Goal: Information Seeking & Learning: Learn about a topic

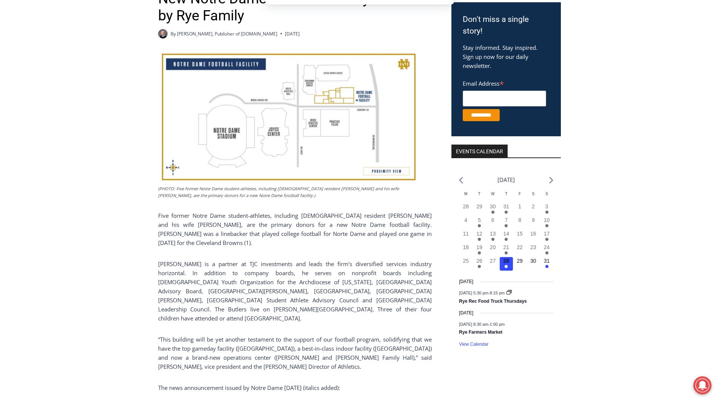
scroll to position [151, 0]
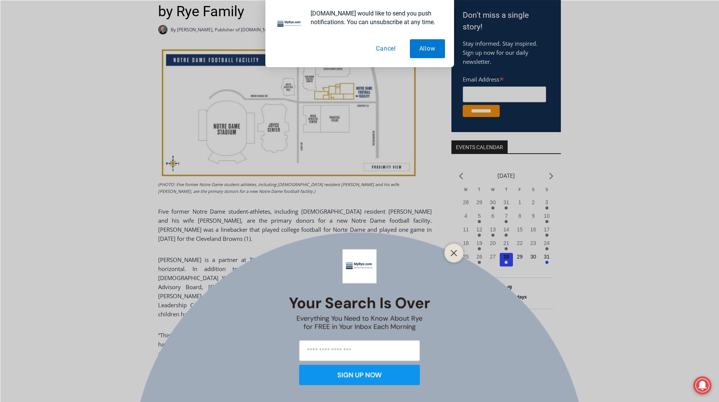
click at [449, 258] on div at bounding box center [454, 253] width 19 height 19
click at [389, 49] on button "Cancel" at bounding box center [386, 48] width 39 height 19
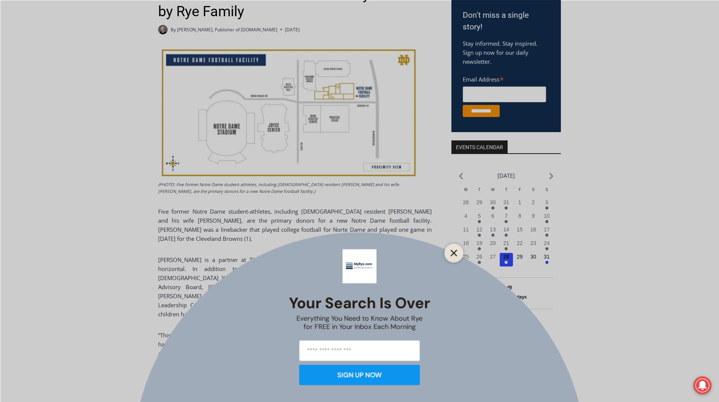
click at [453, 258] on button "Close" at bounding box center [454, 253] width 11 height 11
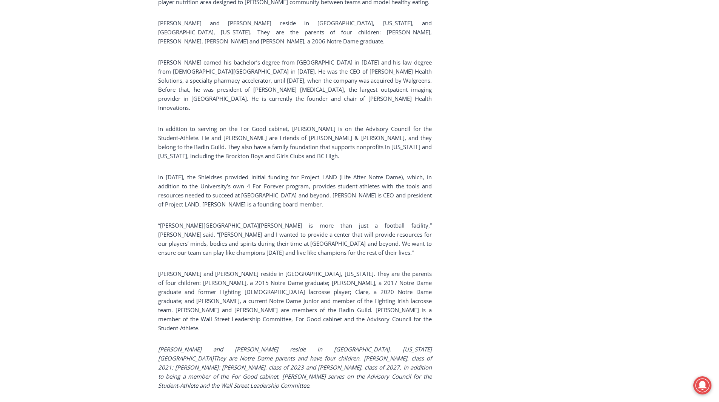
scroll to position [1095, 0]
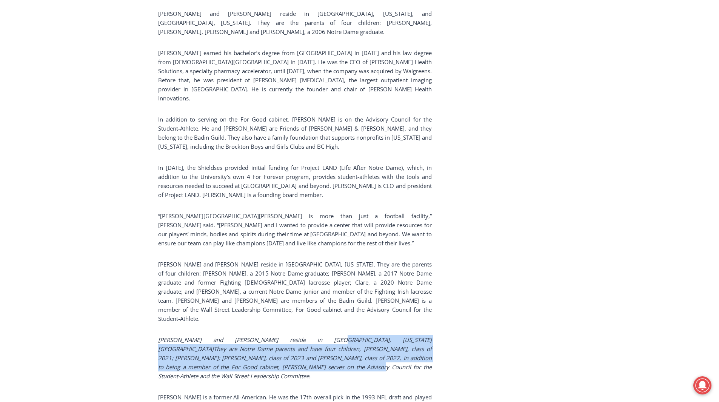
drag, startPoint x: 285, startPoint y: 293, endPoint x: 430, endPoint y: 318, distance: 146.6
click at [430, 335] on p "[PERSON_NAME] and [PERSON_NAME] reside in [GEOGRAPHIC_DATA], [US_STATE][GEOGRAP…" at bounding box center [295, 357] width 274 height 45
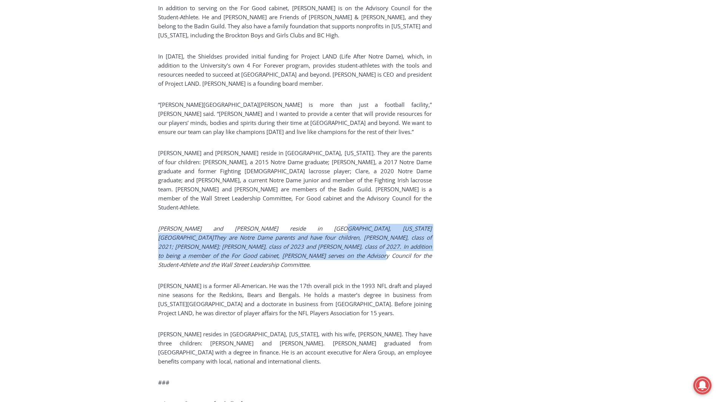
scroll to position [1208, 0]
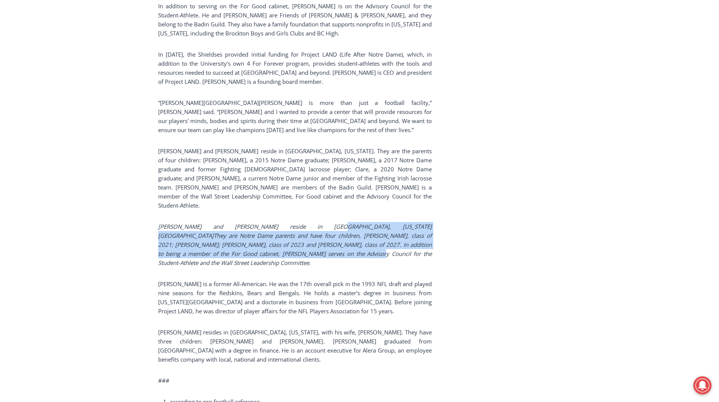
click at [190, 223] on span "[PERSON_NAME] and [PERSON_NAME] reside in [GEOGRAPHIC_DATA], [US_STATE][GEOGRAP…" at bounding box center [295, 245] width 274 height 44
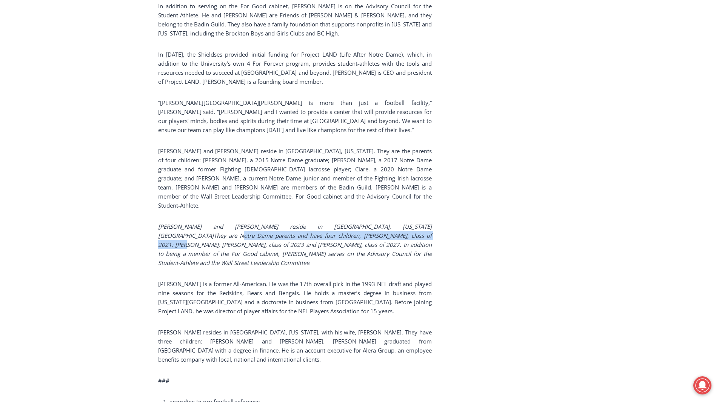
drag, startPoint x: 158, startPoint y: 189, endPoint x: 371, endPoint y: 191, distance: 212.6
click at [371, 223] on span "[PERSON_NAME] and [PERSON_NAME] reside in [GEOGRAPHIC_DATA], [US_STATE][GEOGRAP…" at bounding box center [295, 245] width 274 height 44
click at [204, 223] on span "[PERSON_NAME] and [PERSON_NAME] reside in [GEOGRAPHIC_DATA], [US_STATE][GEOGRAP…" at bounding box center [295, 245] width 274 height 44
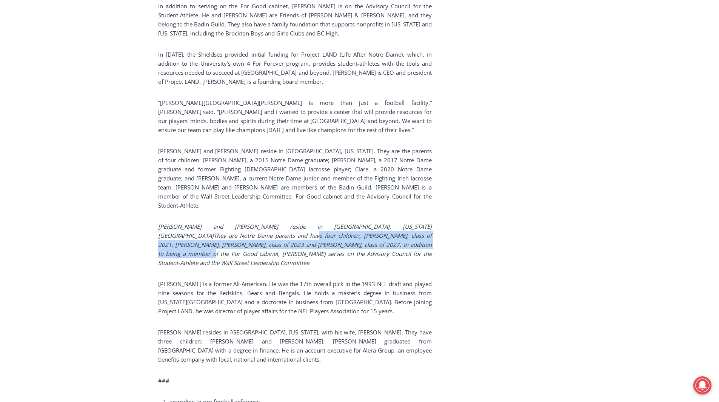
drag, startPoint x: 223, startPoint y: 191, endPoint x: 385, endPoint y: 195, distance: 162.0
click at [385, 222] on p "[PERSON_NAME] and [PERSON_NAME] reside in [GEOGRAPHIC_DATA], [US_STATE][GEOGRAP…" at bounding box center [295, 244] width 274 height 45
click at [361, 223] on span "[PERSON_NAME] and [PERSON_NAME] reside in [GEOGRAPHIC_DATA], [US_STATE][GEOGRAP…" at bounding box center [295, 245] width 274 height 44
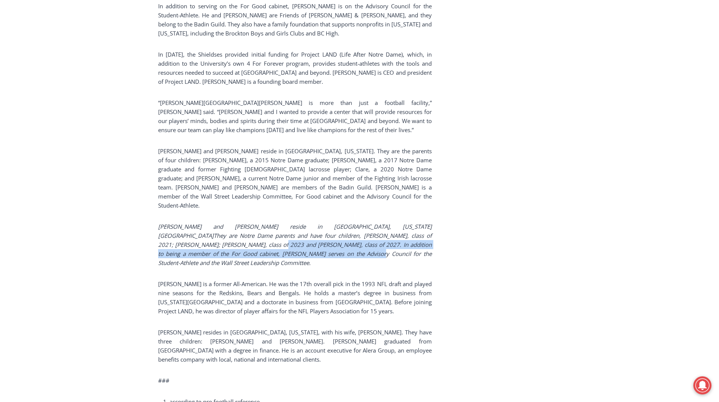
drag, startPoint x: 275, startPoint y: 208, endPoint x: 190, endPoint y: 201, distance: 85.2
click at [190, 222] on p "[PERSON_NAME] and [PERSON_NAME] reside in [GEOGRAPHIC_DATA], [US_STATE][GEOGRAP…" at bounding box center [295, 244] width 274 height 45
click at [190, 223] on span "[PERSON_NAME] and [PERSON_NAME] reside in [GEOGRAPHIC_DATA], [US_STATE][GEOGRAP…" at bounding box center [295, 245] width 274 height 44
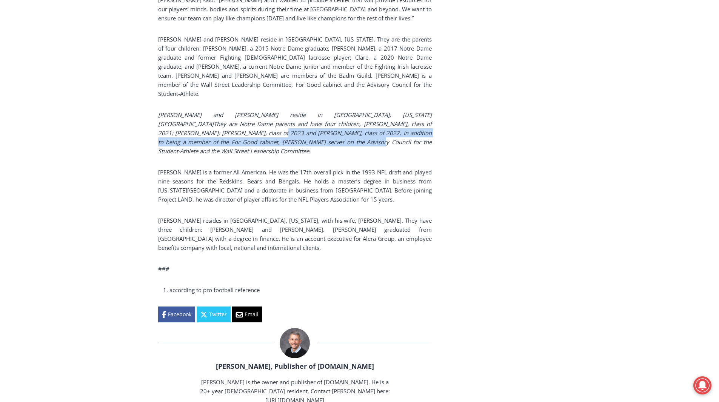
scroll to position [1322, 0]
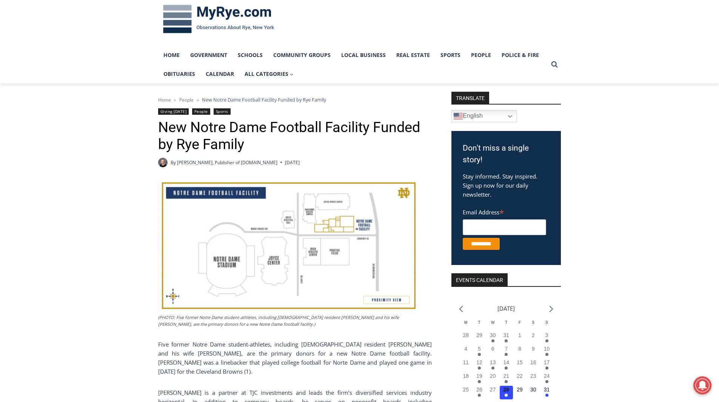
scroll to position [0, 0]
